Goal: Information Seeking & Learning: Check status

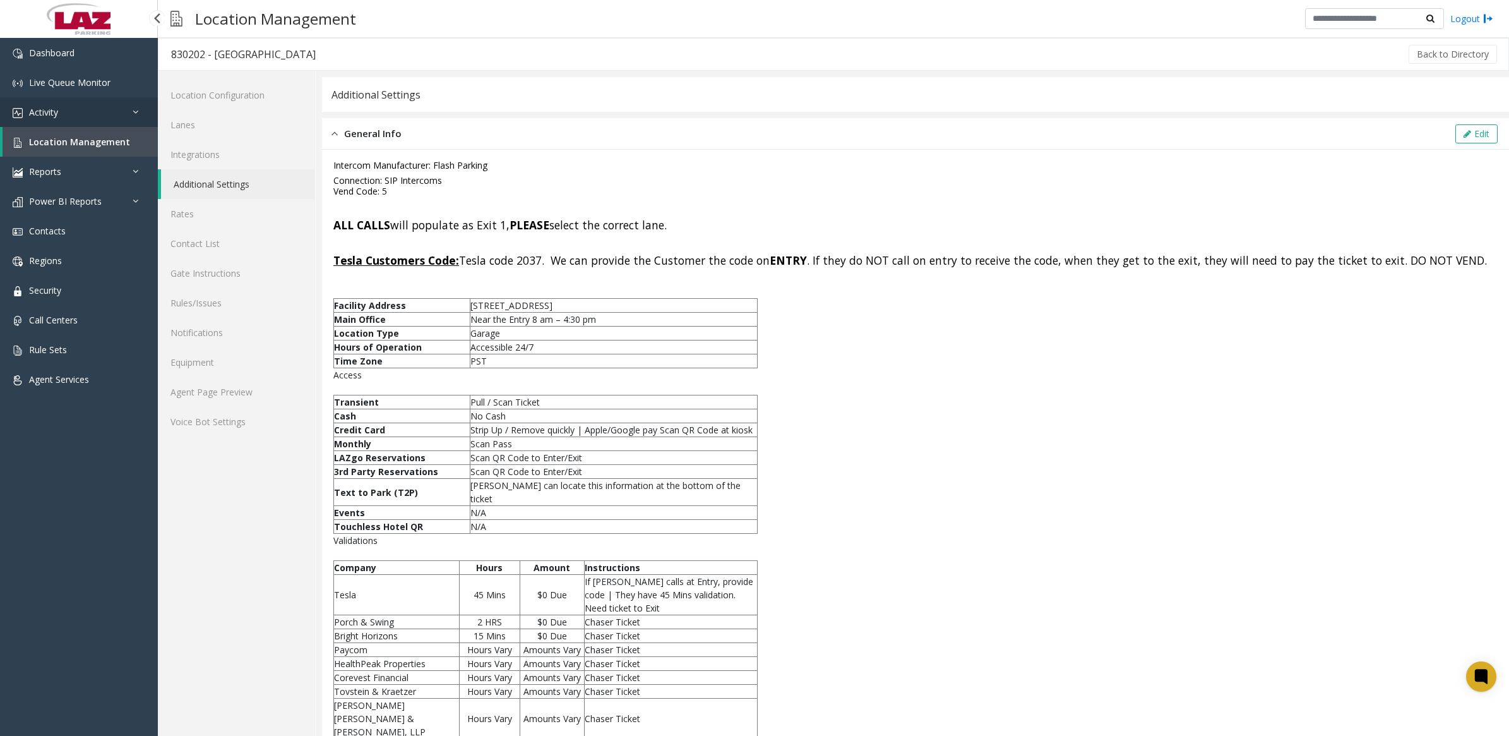
click at [59, 109] on link "Activity" at bounding box center [79, 112] width 158 height 30
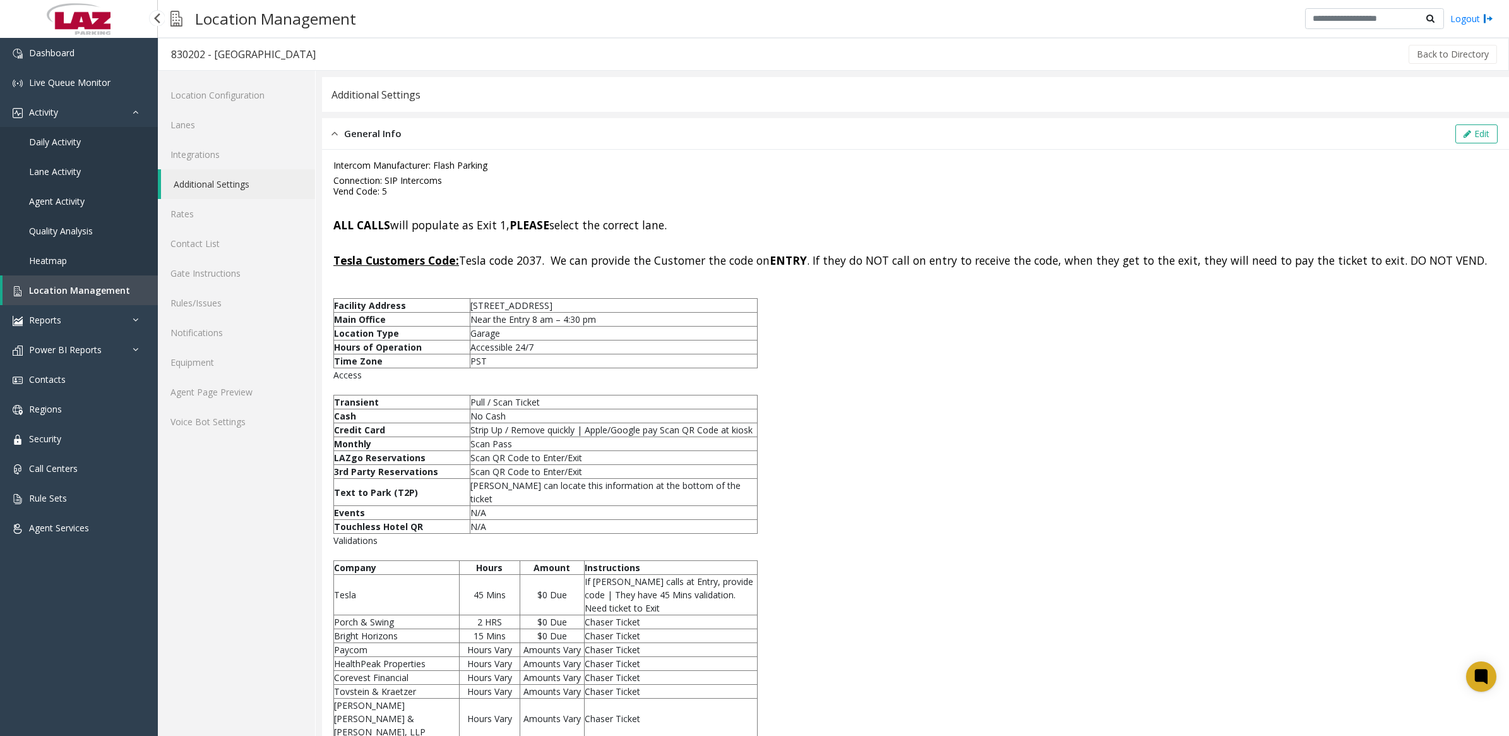
click at [49, 136] on span "Daily Activity" at bounding box center [55, 142] width 52 height 12
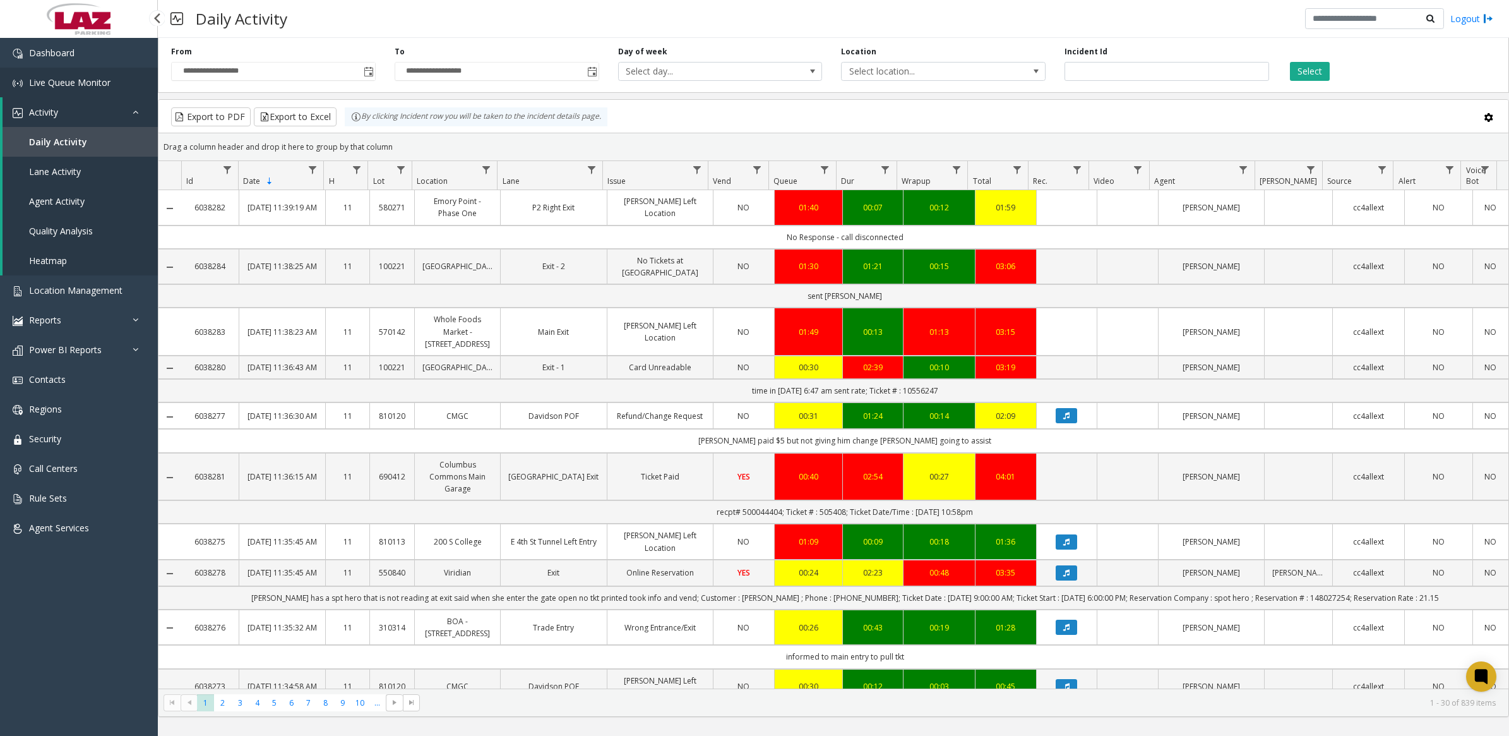
click at [64, 87] on link "Live Queue Monitor" at bounding box center [79, 83] width 158 height 30
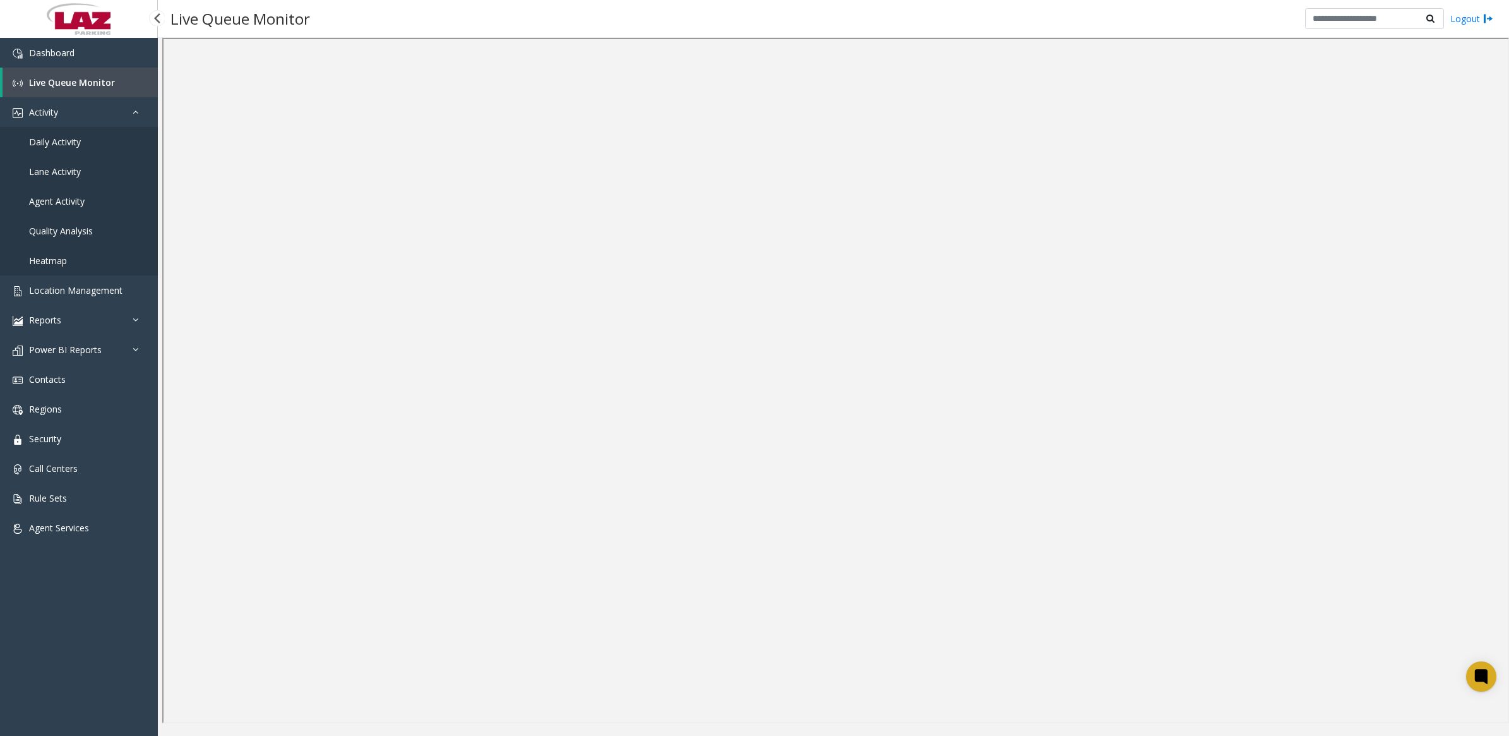
click at [52, 143] on span "Daily Activity" at bounding box center [55, 142] width 52 height 12
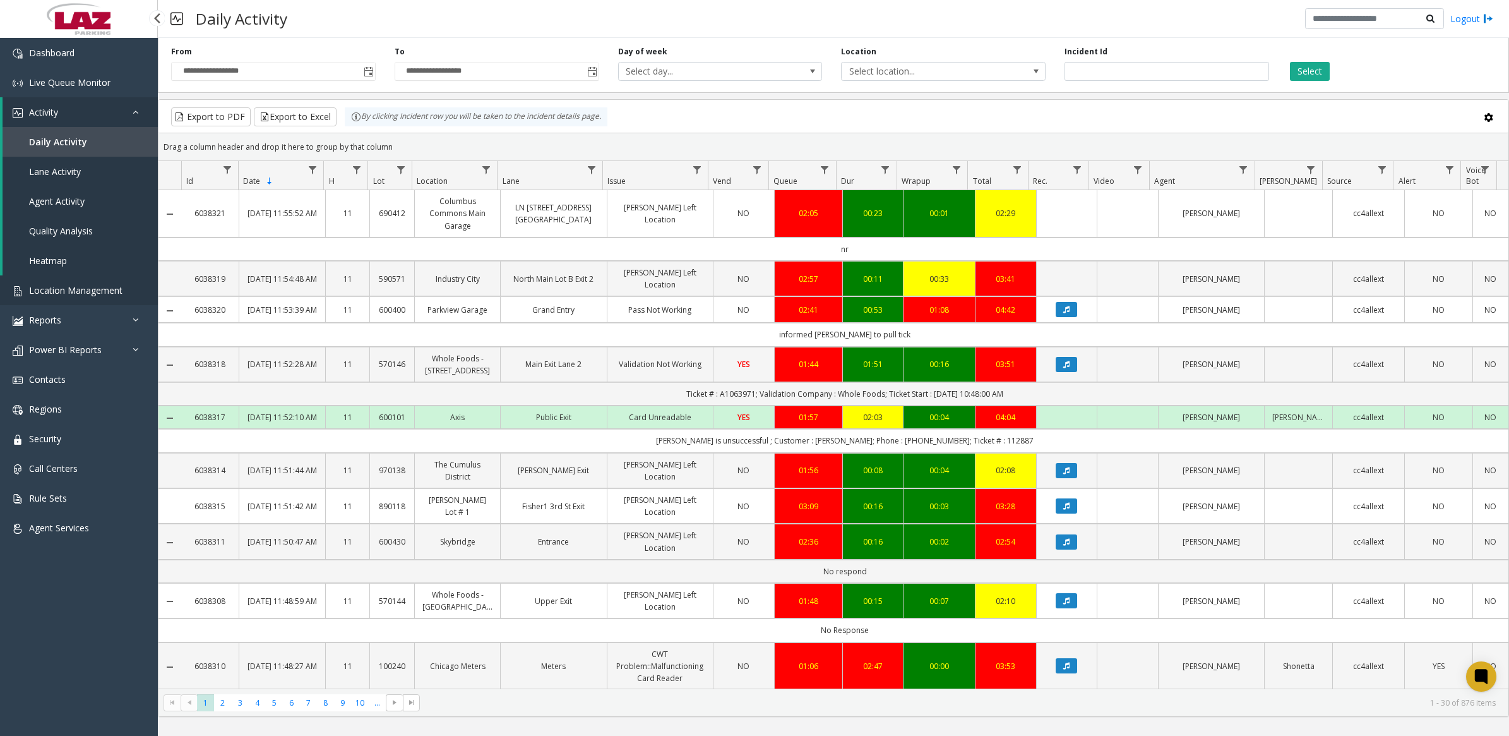
click at [105, 288] on span "Location Management" at bounding box center [75, 290] width 93 height 12
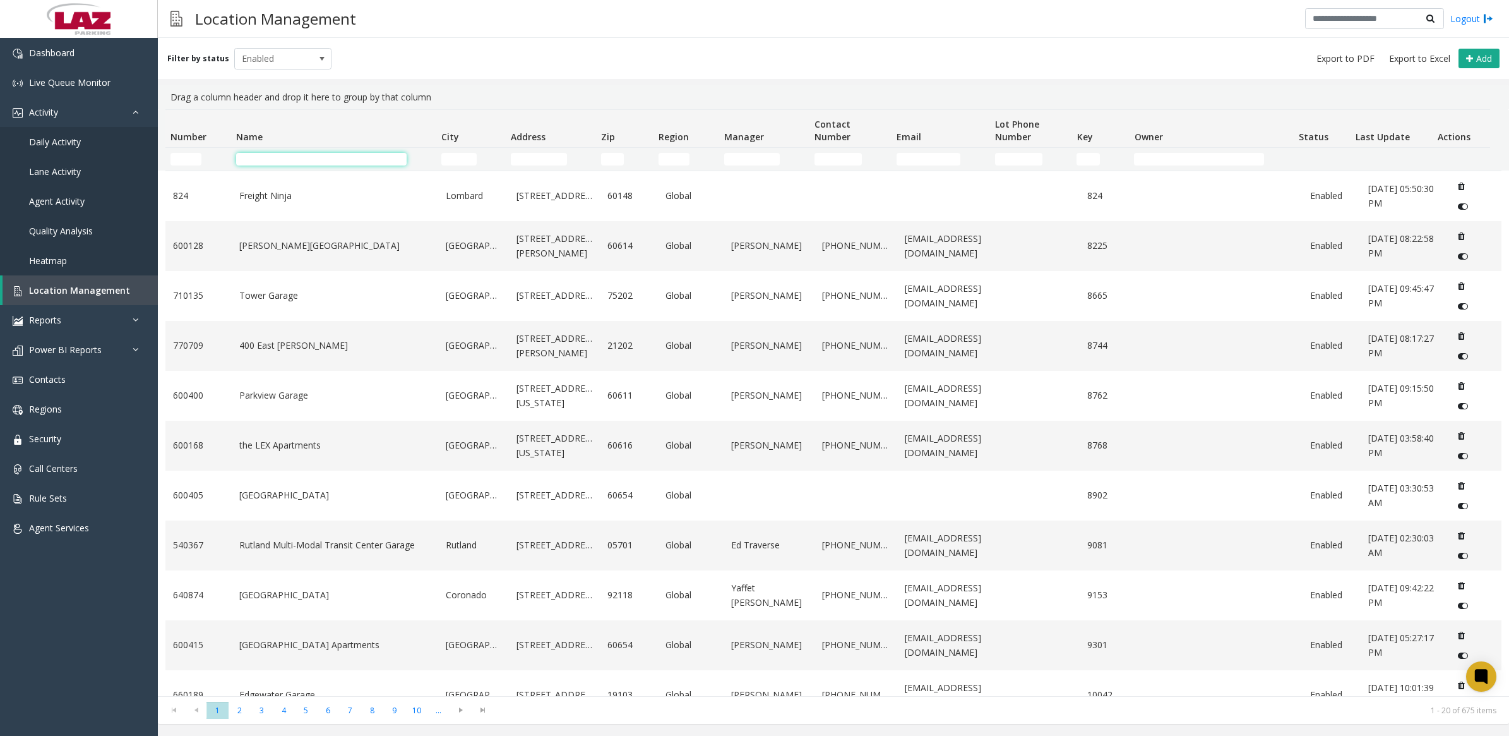
click at [286, 160] on input "Name Filter" at bounding box center [321, 159] width 171 height 13
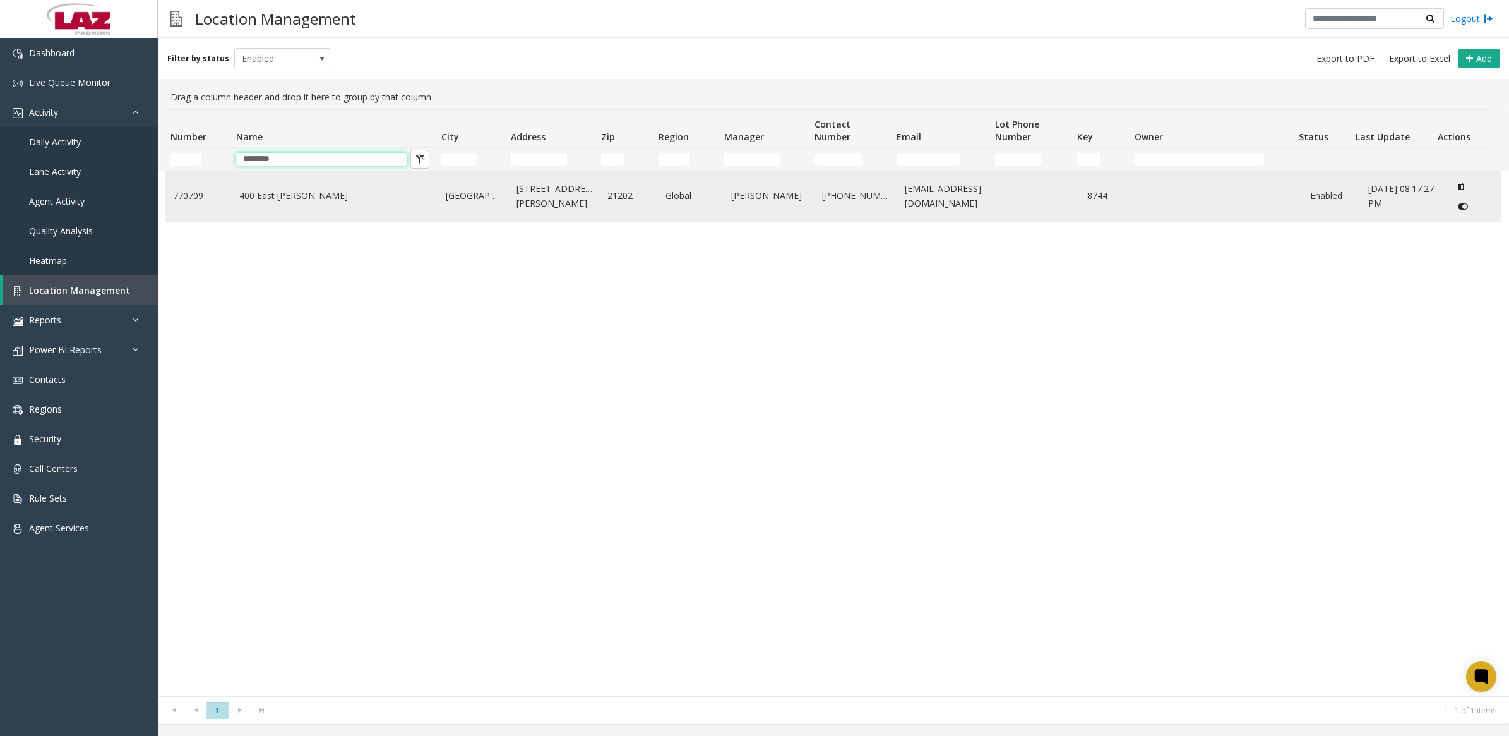
type input "********"
click at [283, 203] on td "400 East [PERSON_NAME]" at bounding box center [335, 196] width 207 height 50
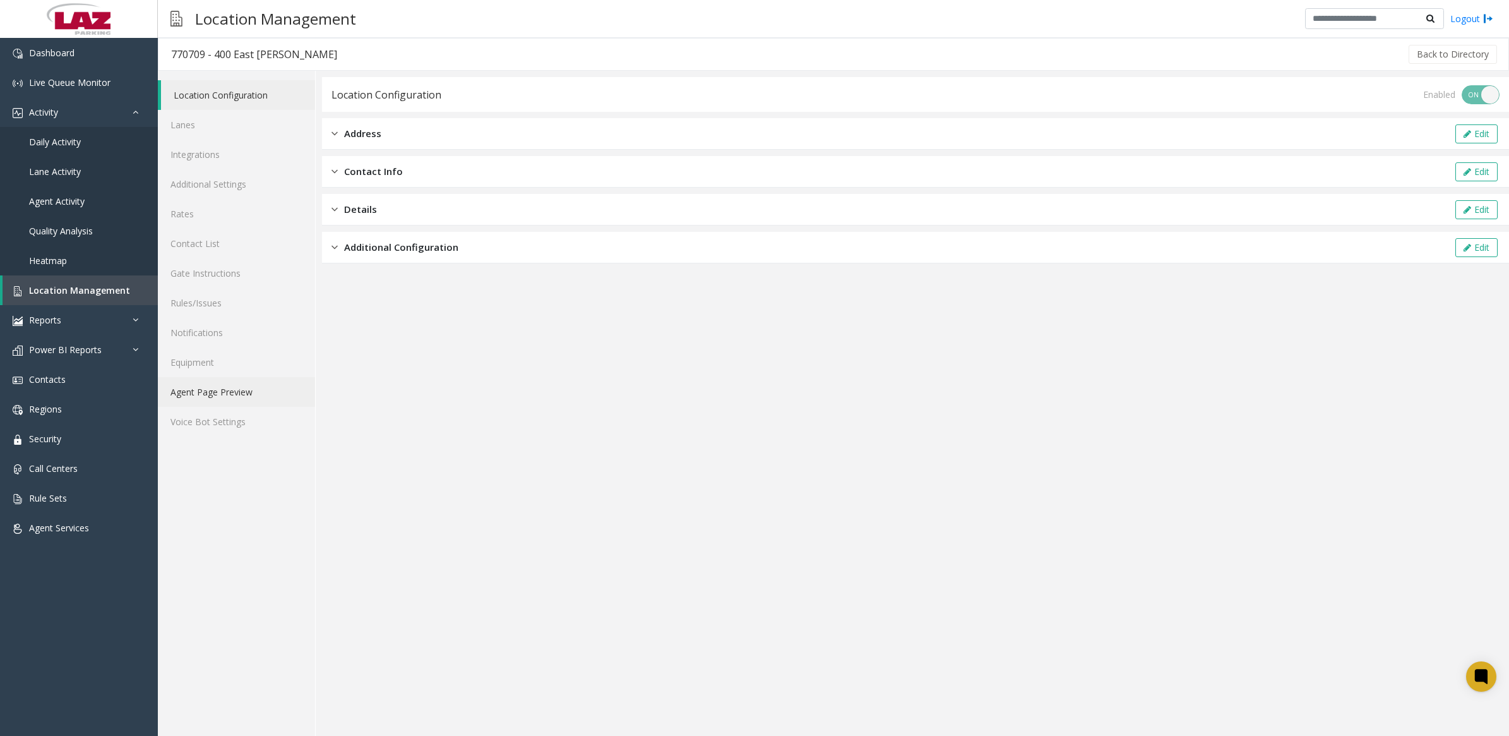
click at [234, 395] on link "Agent Page Preview" at bounding box center [236, 392] width 157 height 30
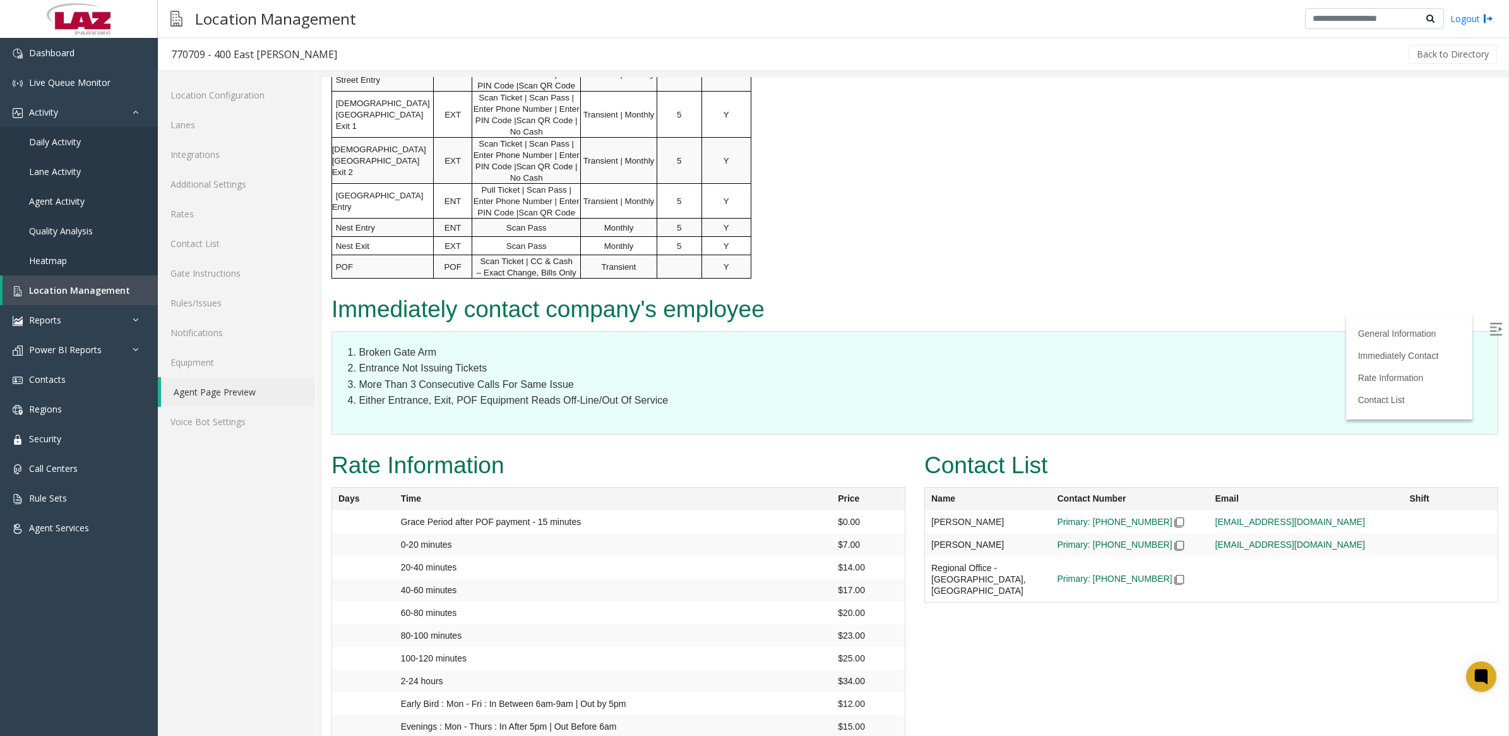
click at [935, 404] on li "Either Entrance, Exit, POF Equipment Reads Off-Line/Out Of Service" at bounding box center [922, 400] width 1127 height 16
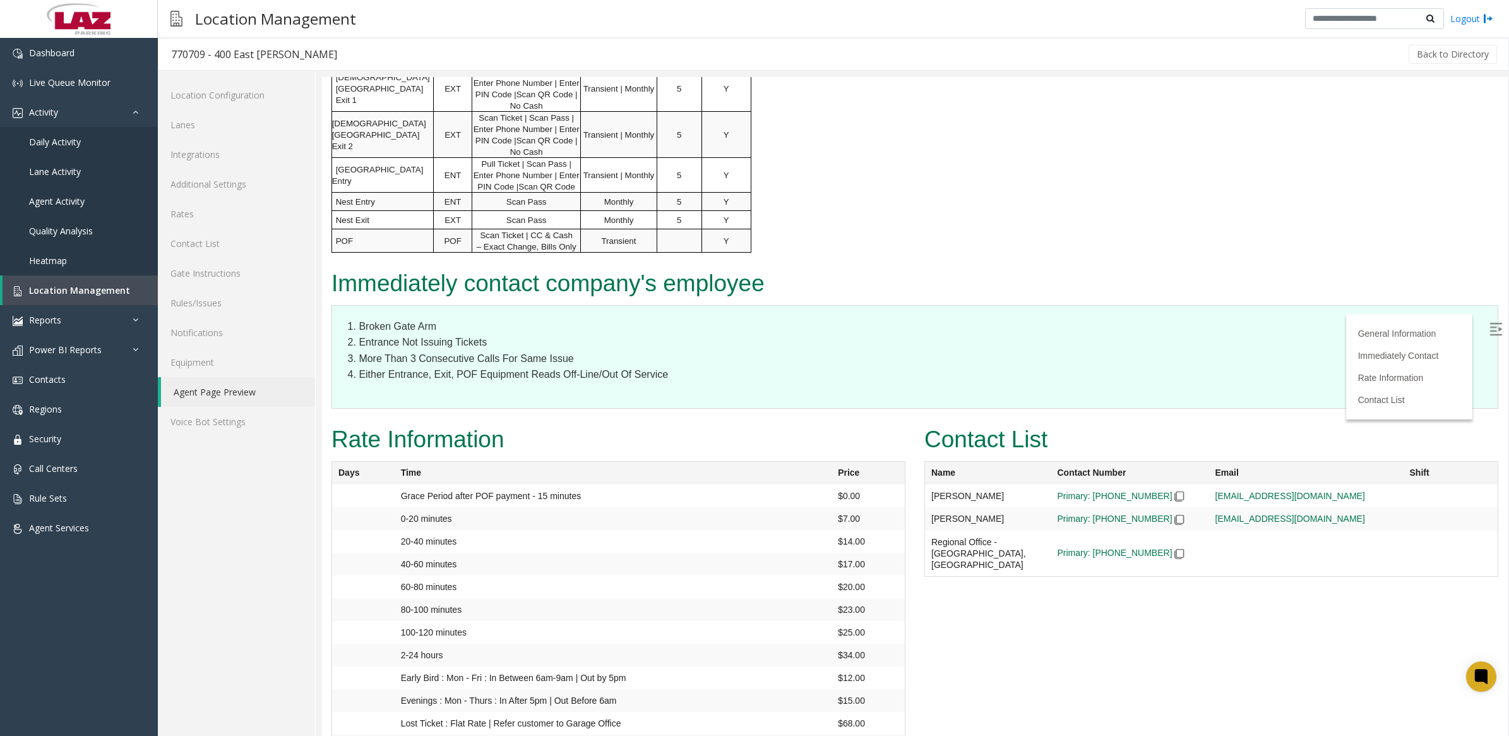
scroll to position [894, 0]
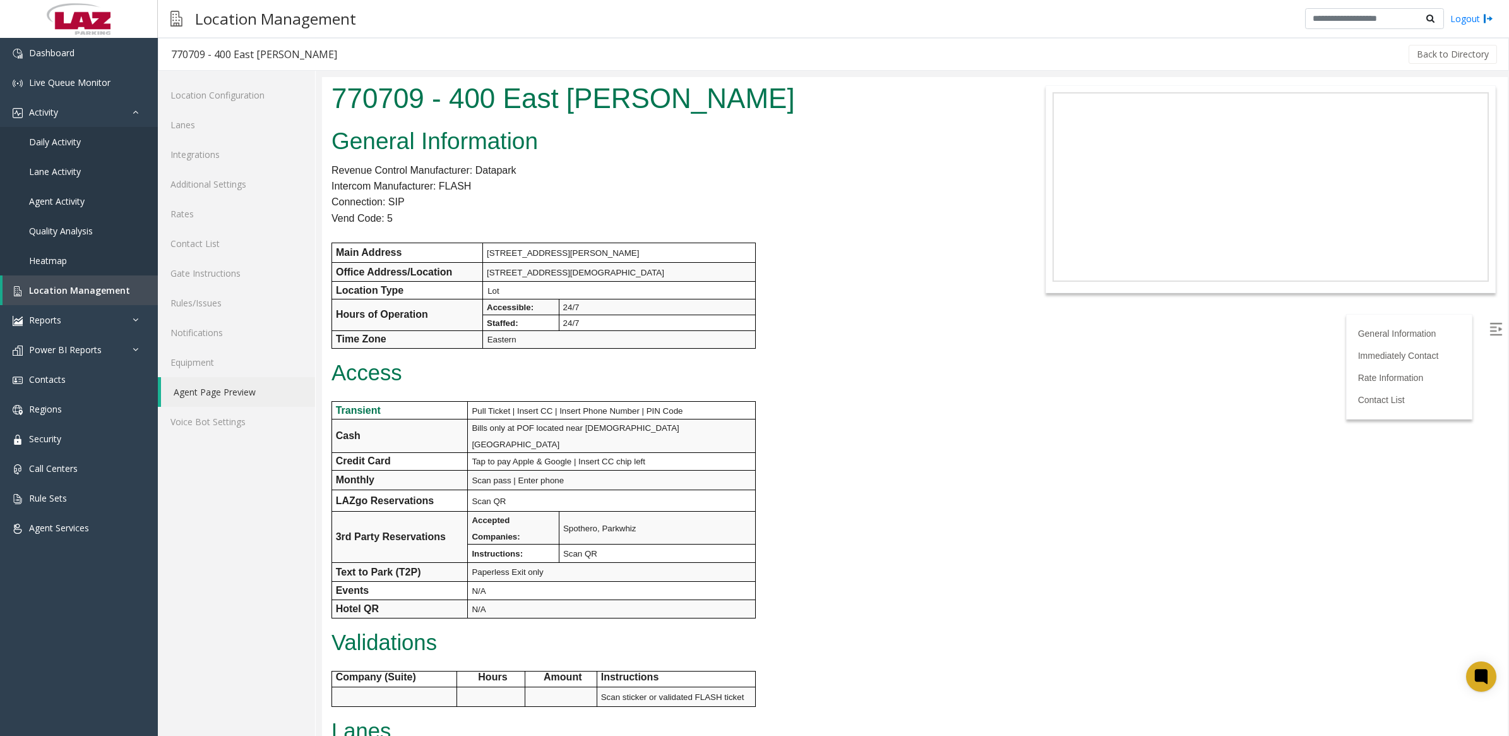
click at [942, 243] on div "General Information Revenue Control Manufacturer: Datapark Intercom Manufacture…" at bounding box center [668, 601] width 692 height 957
drag, startPoint x: 641, startPoint y: 103, endPoint x: 381, endPoint y: 103, distance: 260.2
click at [381, 103] on h1 "770709 - 400 East [PERSON_NAME]" at bounding box center [668, 98] width 673 height 39
click at [774, 121] on div "770709 - 400 East [PERSON_NAME]" at bounding box center [668, 100] width 692 height 46
drag, startPoint x: 635, startPoint y: 99, endPoint x: 332, endPoint y: 107, distance: 302.6
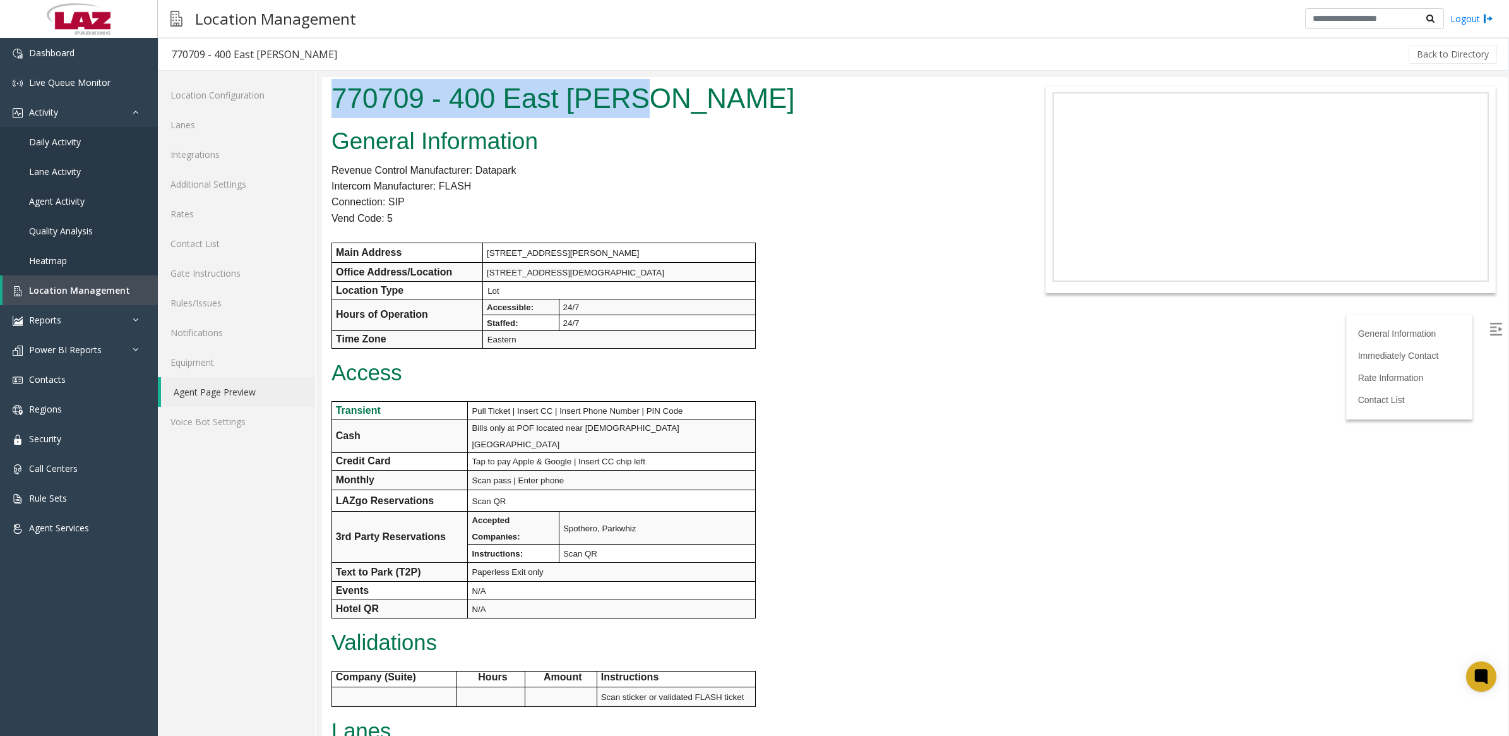
click at [332, 107] on h1 "770709 - 400 East [PERSON_NAME]" at bounding box center [668, 98] width 673 height 39
drag, startPoint x: 332, startPoint y: 107, endPoint x: 464, endPoint y: 95, distance: 132.5
copy h1 "770709 - 400 East [PERSON_NAME]"
click at [78, 145] on span "Daily Activity" at bounding box center [55, 142] width 52 height 12
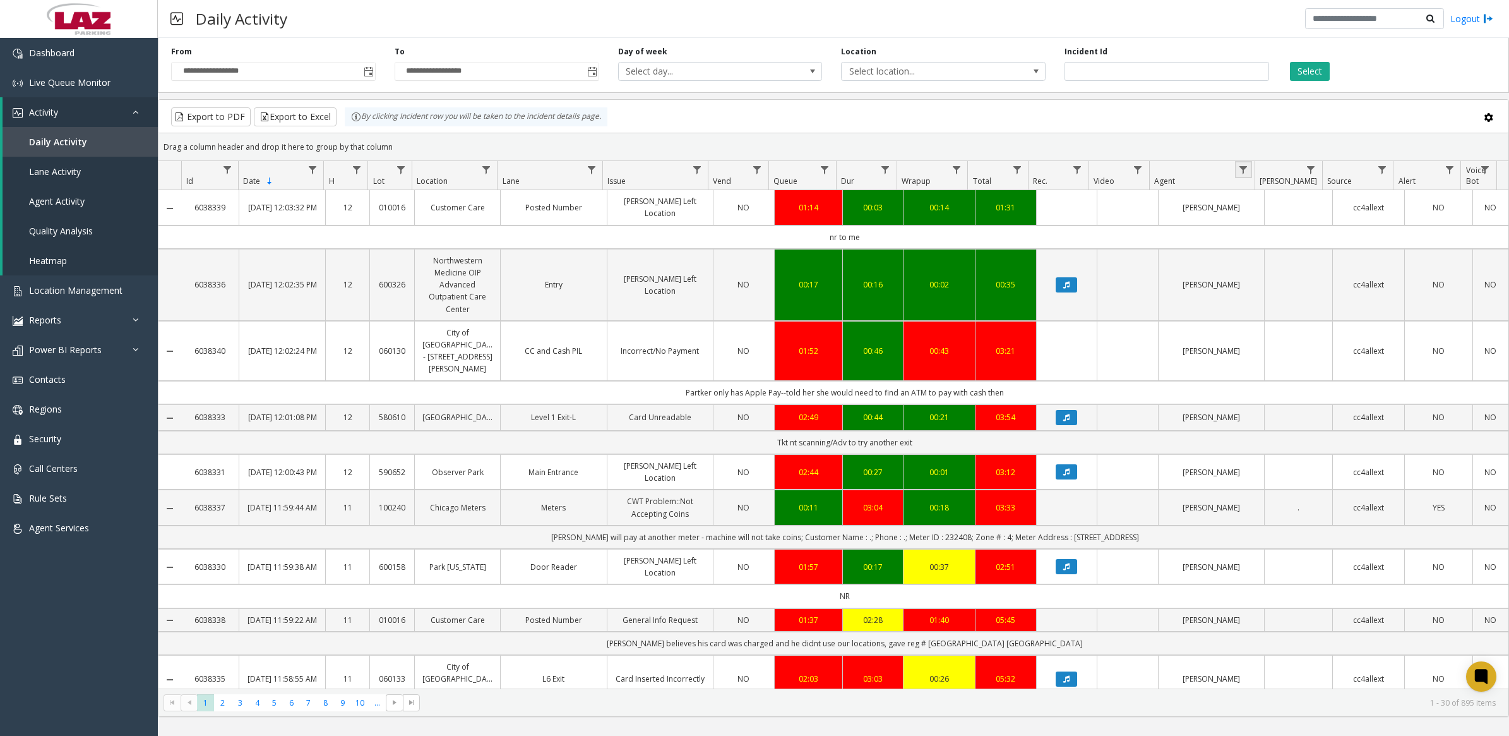
click at [1242, 164] on link "Data table" at bounding box center [1243, 169] width 17 height 17
click at [1268, 218] on input "Agent Filter" at bounding box center [1297, 224] width 107 height 21
type input "*******"
click button "Filter" at bounding box center [1326, 342] width 52 height 28
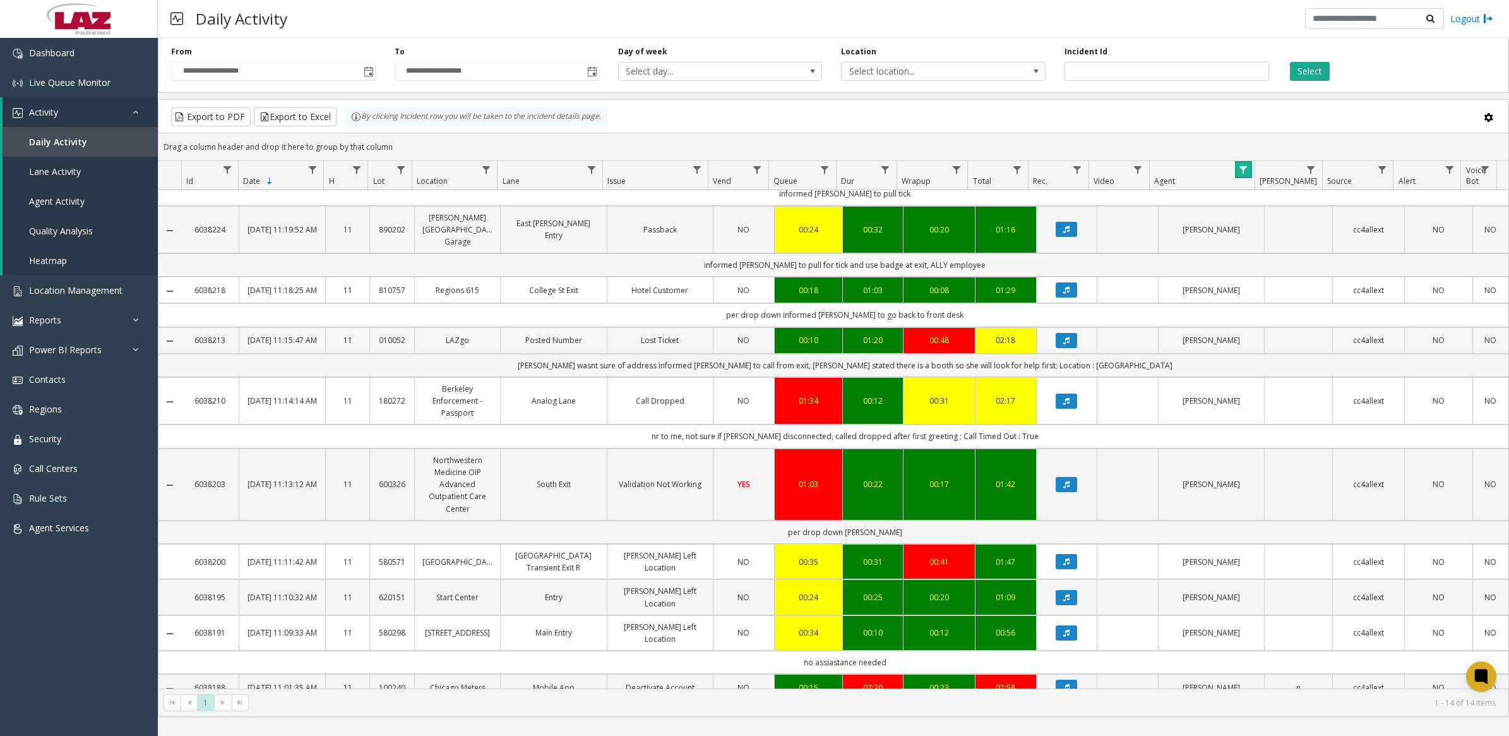
scroll to position [89, 0]
